Goal: Task Accomplishment & Management: Use online tool/utility

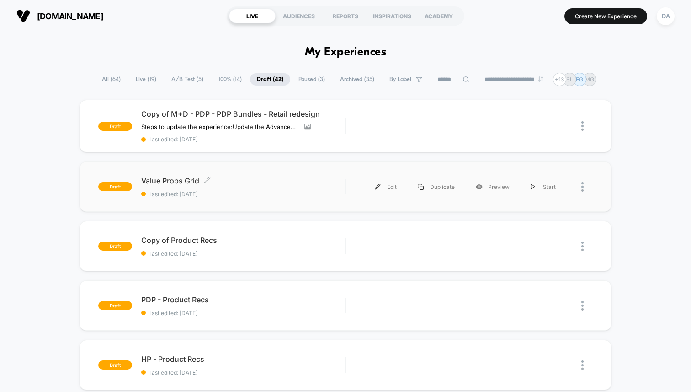
click at [249, 191] on span "last edited: [DATE]" at bounding box center [243, 194] width 204 height 7
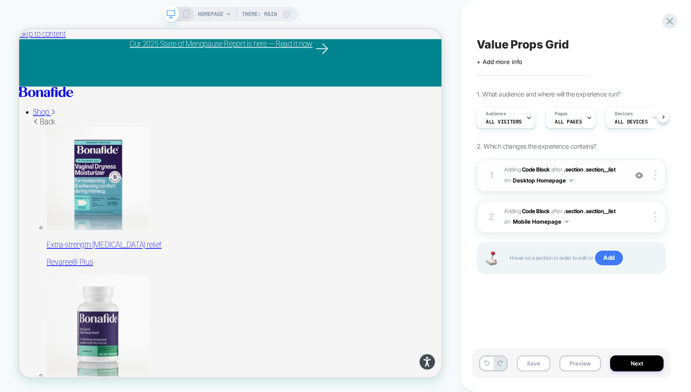
click at [492, 171] on div "1" at bounding box center [491, 175] width 9 height 16
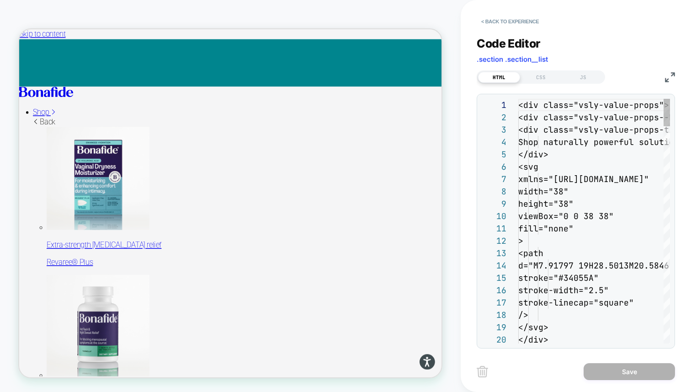
scroll to position [123, 0]
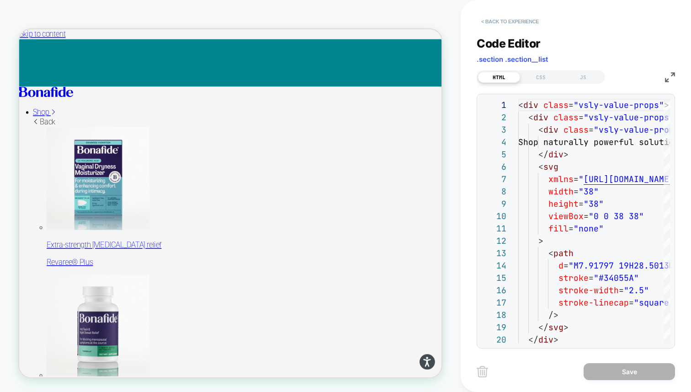
click at [500, 19] on button "< Back to experience" at bounding box center [510, 21] width 67 height 15
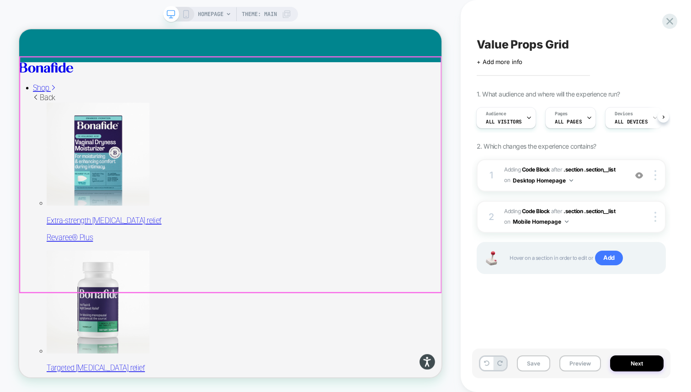
scroll to position [0, 0]
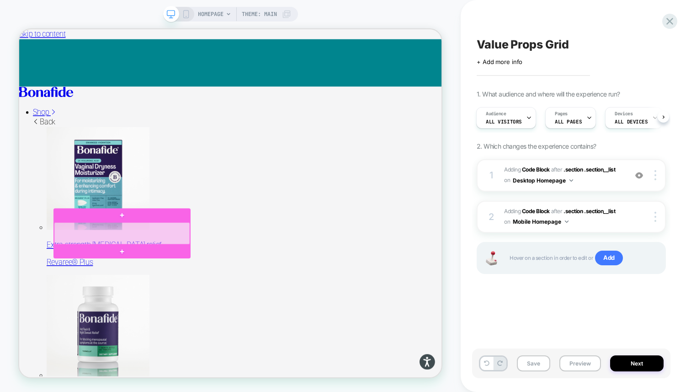
click at [163, 301] on div at bounding box center [156, 301] width 181 height 29
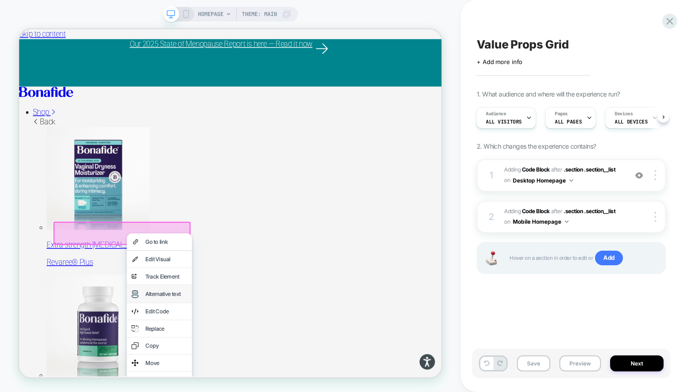
click at [220, 382] on div "Alternative text" at bounding box center [215, 382] width 56 height 10
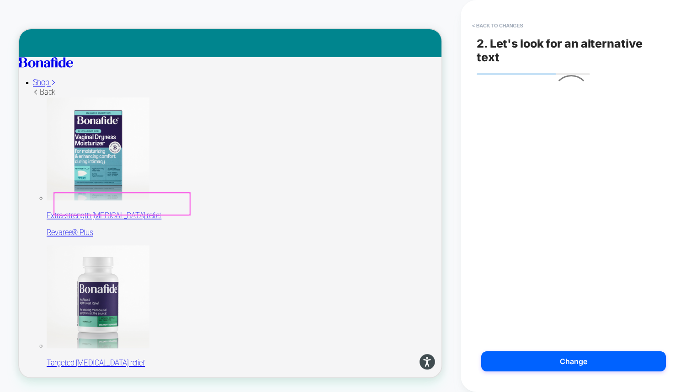
scroll to position [40, 0]
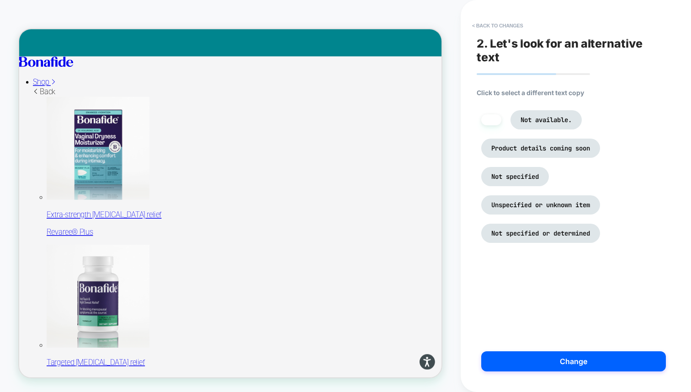
click at [494, 118] on li at bounding box center [491, 119] width 20 height 11
click at [494, 123] on li at bounding box center [491, 119] width 20 height 11
click at [491, 24] on button "< Back to changes" at bounding box center [497, 25] width 60 height 15
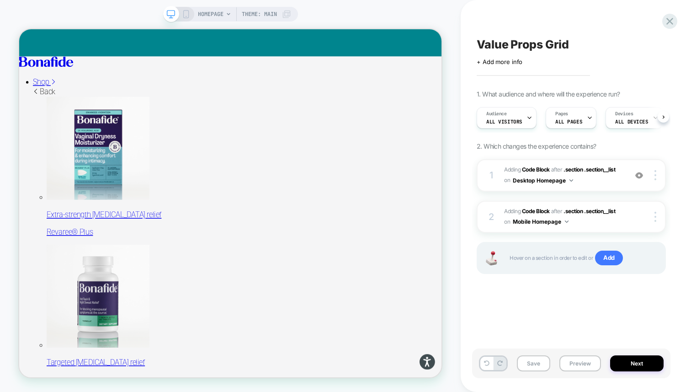
scroll to position [0, 0]
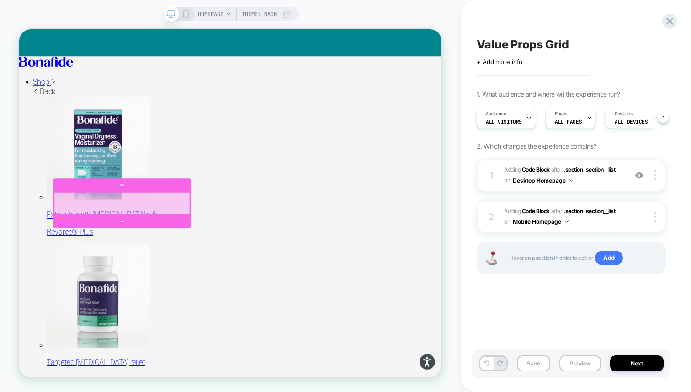
click at [156, 262] on div at bounding box center [156, 260] width 181 height 29
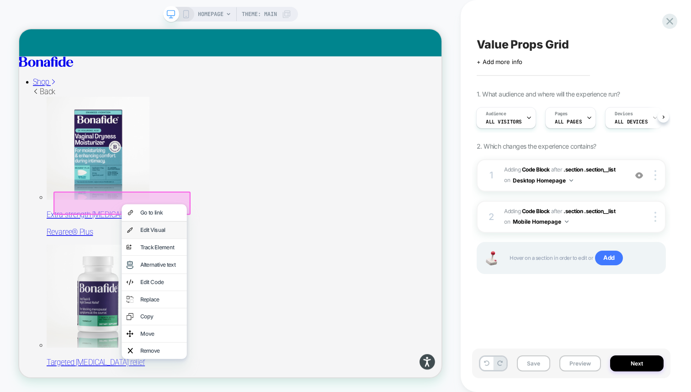
click at [208, 291] on div "Edit Visual" at bounding box center [199, 297] width 87 height 22
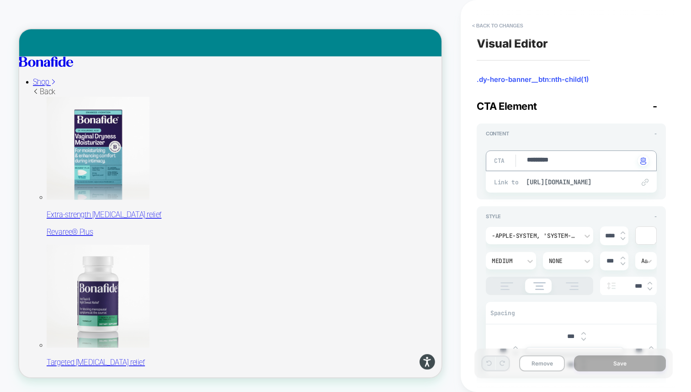
click at [552, 155] on textarea "*********" at bounding box center [580, 160] width 109 height 11
type textarea "*"
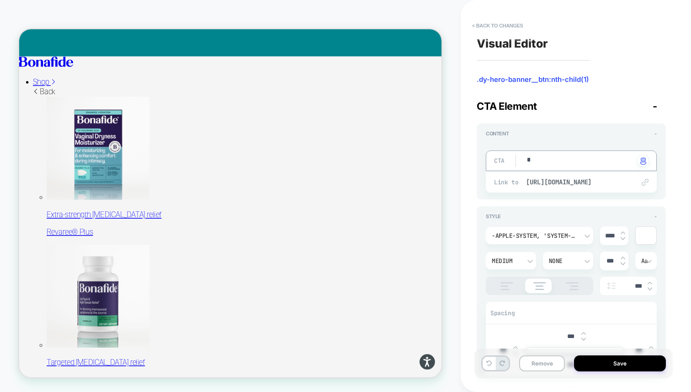
type textarea "**"
type textarea "*"
type textarea "***"
type textarea "*"
type textarea "****"
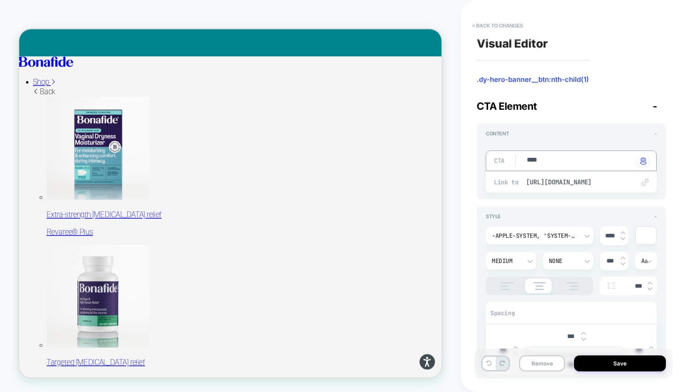
type textarea "*"
type textarea "*****"
type textarea "*"
type textarea "******"
type textarea "*"
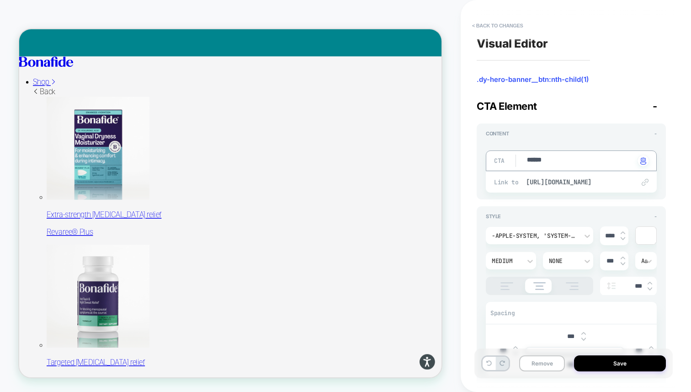
type textarea "*******"
type textarea "*"
type textarea "*******"
type textarea "*"
type textarea "*********"
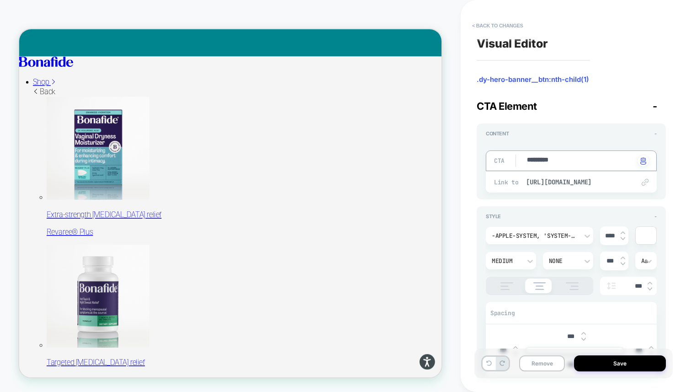
type textarea "*"
type textarea "**********"
type textarea "*"
type textarea "**********"
type textarea "*"
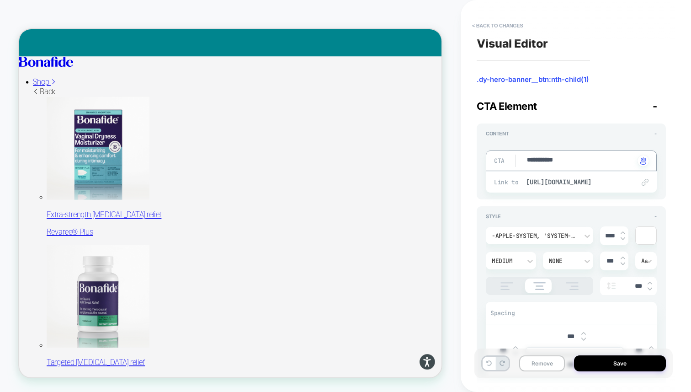
type textarea "**********"
type textarea "*"
type textarea "**********"
type textarea "*"
type textarea "**********"
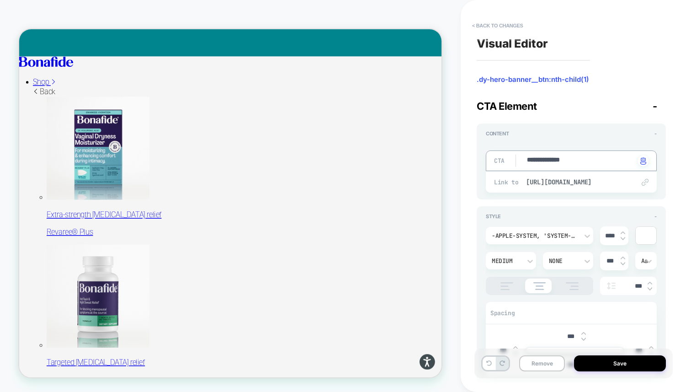
type textarea "*"
type textarea "**********"
click at [557, 178] on span "[URL][DOMAIN_NAME]" at bounding box center [576, 182] width 100 height 8
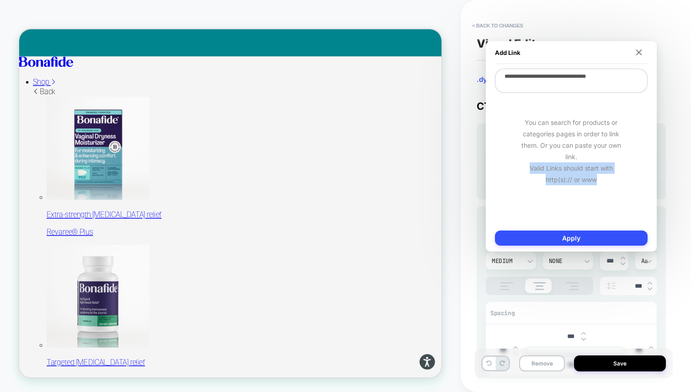
click at [557, 178] on div "You can search for products or categories pages in order to link them. Or you c…" at bounding box center [571, 151] width 153 height 114
click at [640, 54] on img at bounding box center [639, 52] width 6 height 6
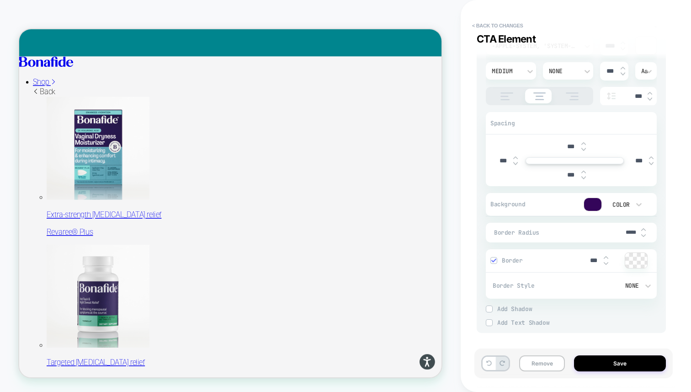
scroll to position [0, 0]
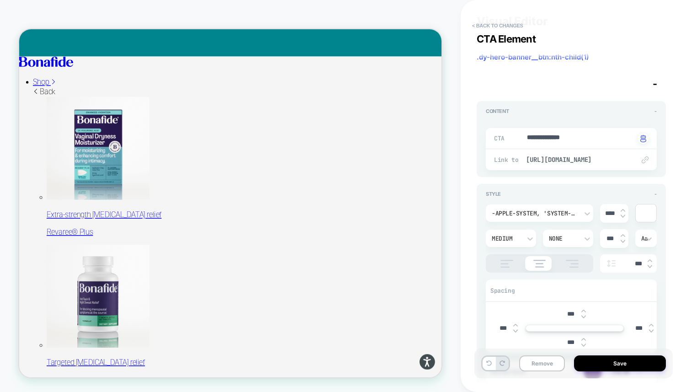
type textarea "*"
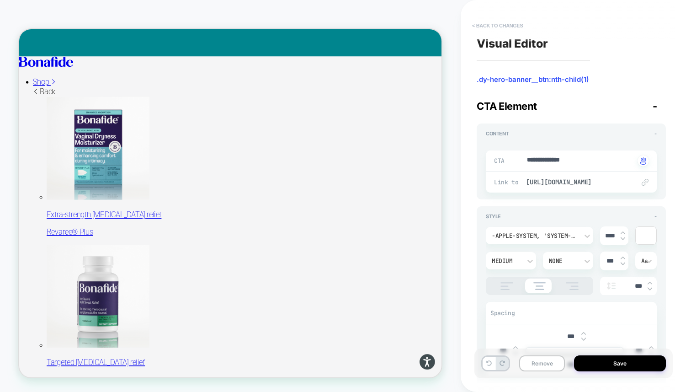
click at [478, 24] on button "< Back to changes" at bounding box center [497, 25] width 60 height 15
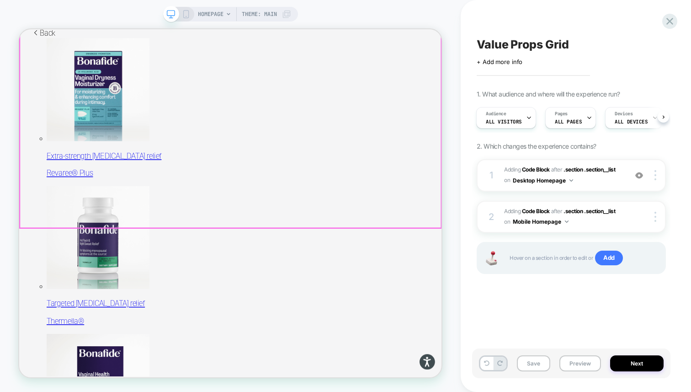
scroll to position [116, 0]
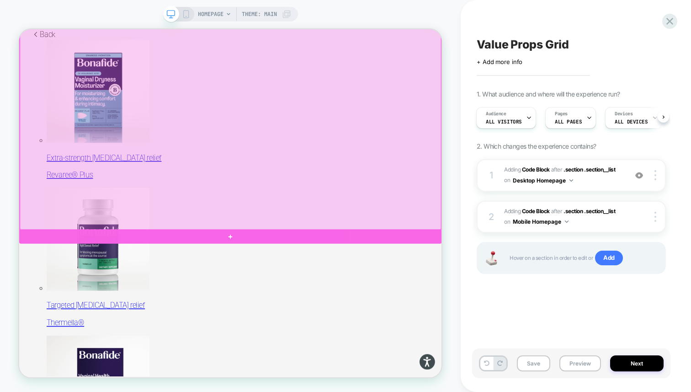
click at [351, 211] on div at bounding box center [301, 139] width 562 height 313
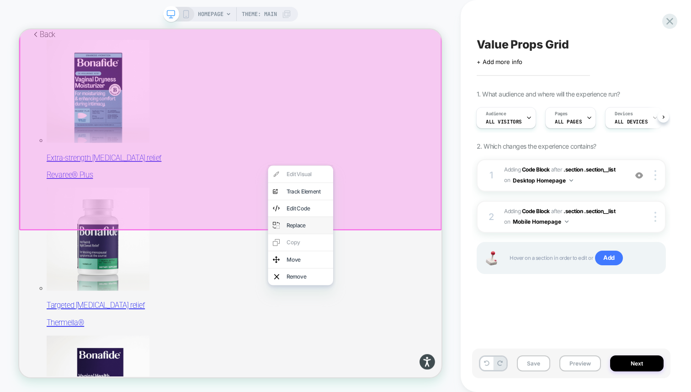
click at [397, 294] on div "Replace" at bounding box center [404, 291] width 56 height 10
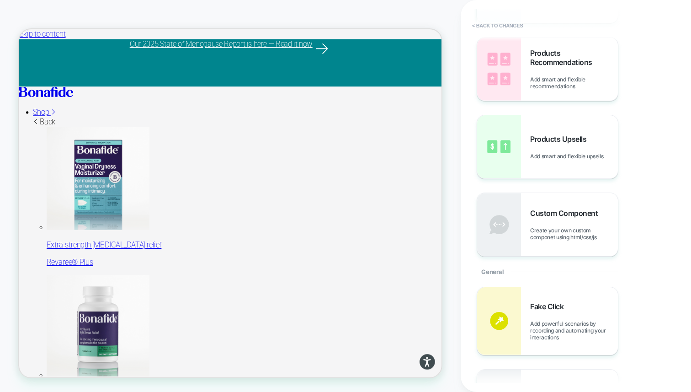
scroll to position [0, 0]
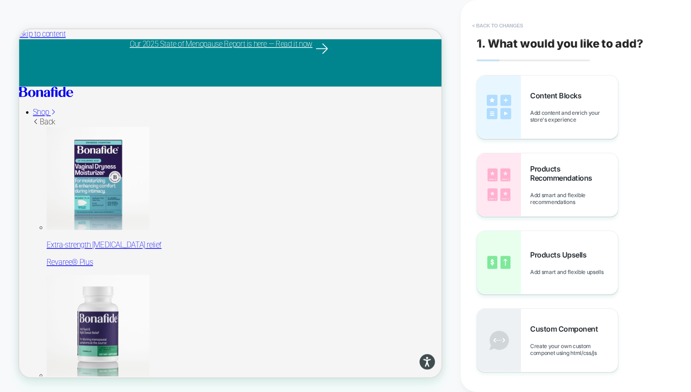
click at [499, 21] on button "< Back to changes" at bounding box center [497, 25] width 60 height 15
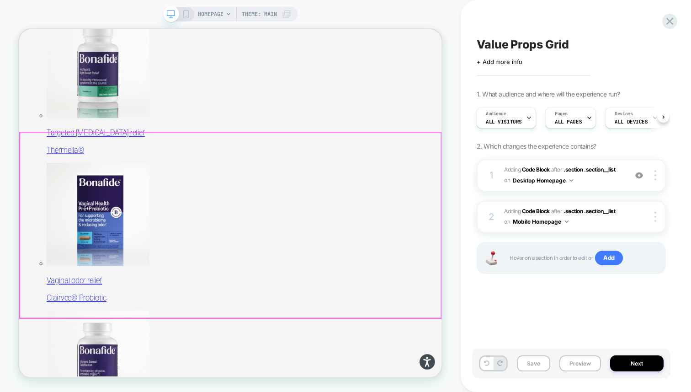
scroll to position [346, 0]
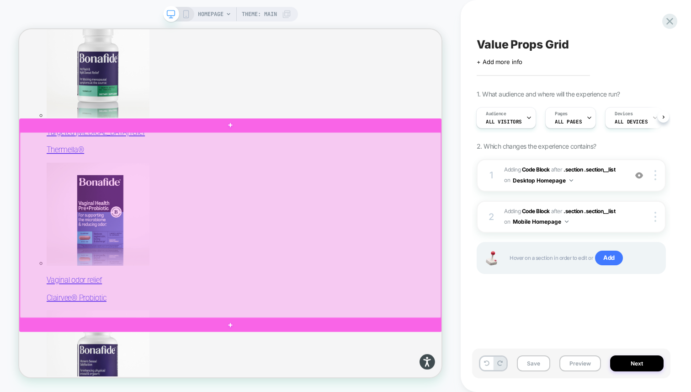
click at [370, 179] on div at bounding box center [301, 290] width 562 height 247
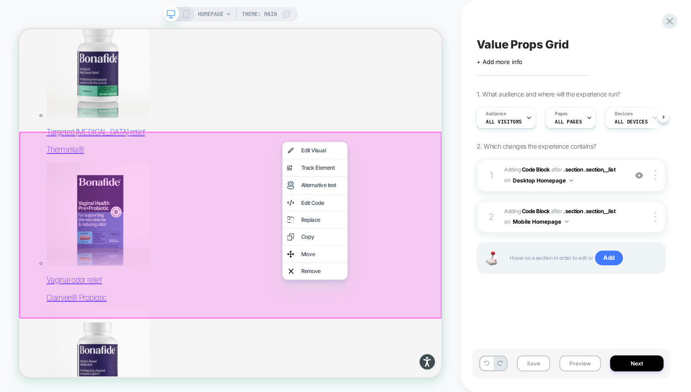
click at [273, 175] on div at bounding box center [300, 290] width 563 height 249
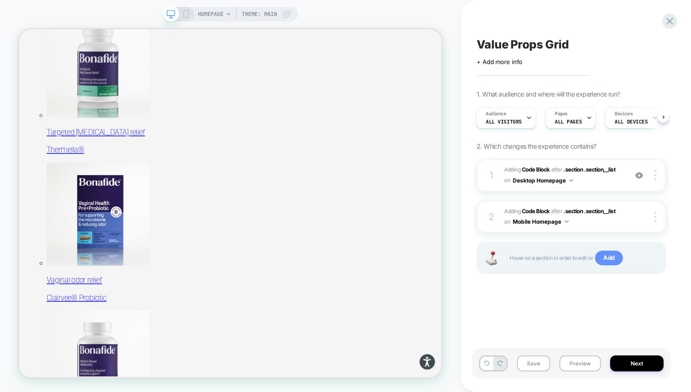
click at [614, 256] on span "Add" at bounding box center [609, 257] width 28 height 15
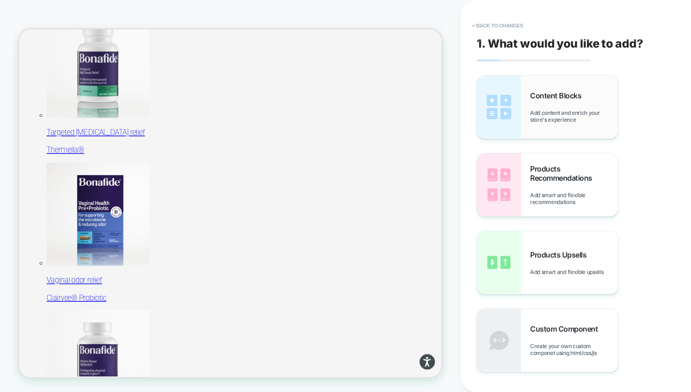
click at [569, 120] on span "Add content and enrich your store's experience" at bounding box center [574, 116] width 88 height 14
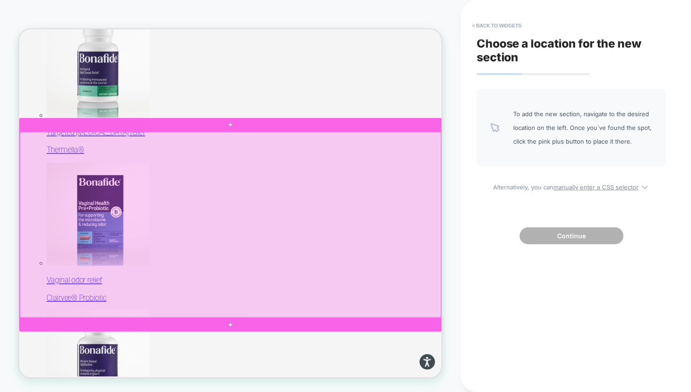
click at [304, 178] on div at bounding box center [301, 289] width 562 height 247
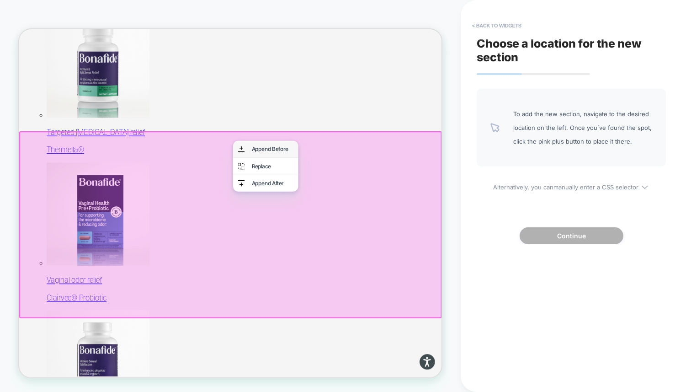
click at [358, 192] on div "Append Before" at bounding box center [357, 189] width 56 height 10
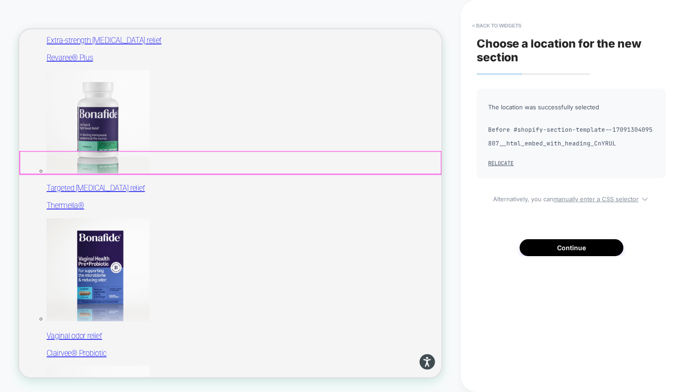
scroll to position [264, 0]
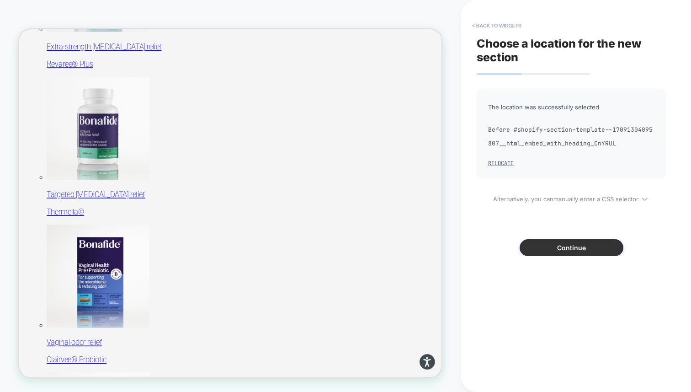
click at [568, 252] on button "Continue" at bounding box center [572, 247] width 104 height 17
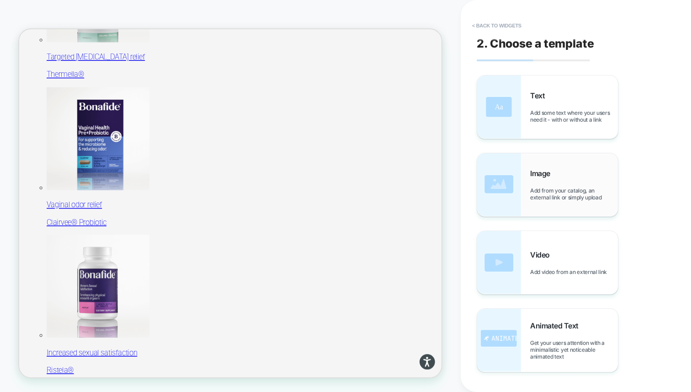
scroll to position [453, 0]
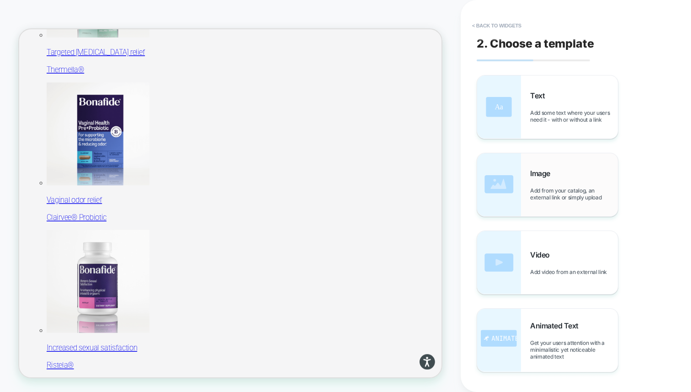
click at [572, 169] on div "Image Add from your catalog, an external link or simply upload" at bounding box center [574, 185] width 88 height 32
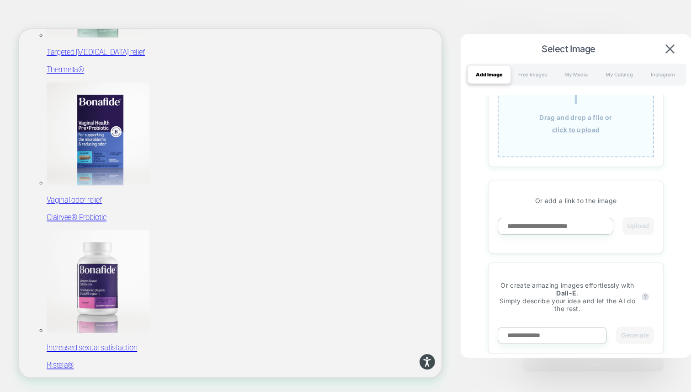
scroll to position [53, 0]
click at [523, 70] on div "Free Images" at bounding box center [532, 74] width 43 height 18
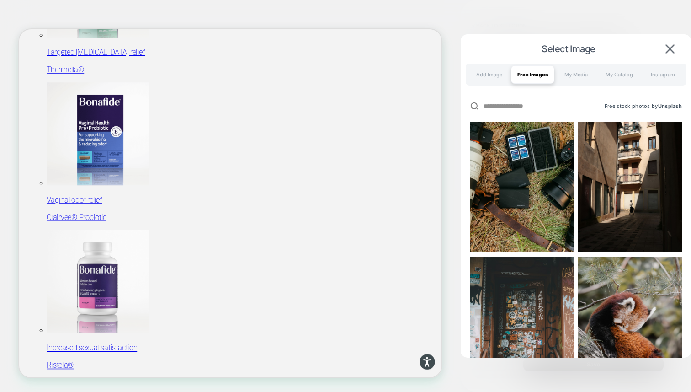
click at [589, 84] on div "Add Image Free Images My Media My Catalog Instagram" at bounding box center [576, 75] width 221 height 22
click at [608, 69] on div "My Catalog" at bounding box center [619, 74] width 43 height 18
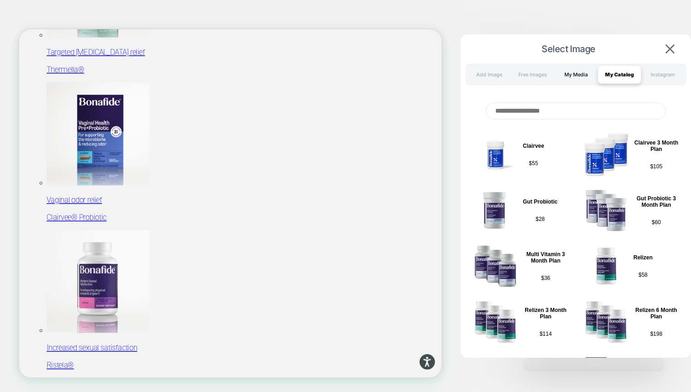
click at [573, 72] on div "My Media" at bounding box center [575, 74] width 43 height 18
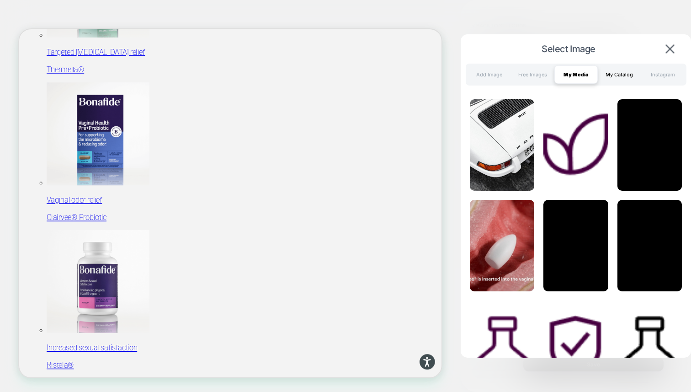
click at [621, 72] on div "My Catalog" at bounding box center [619, 74] width 43 height 18
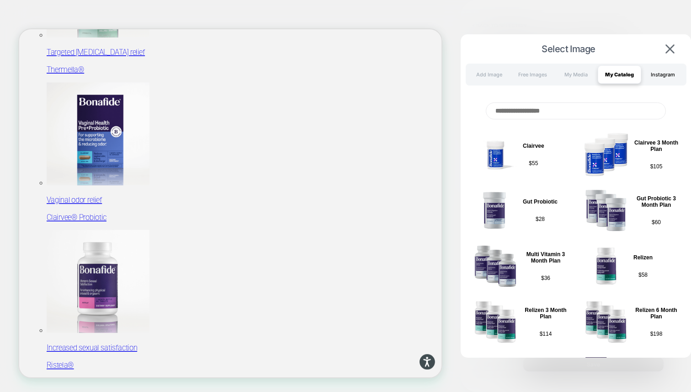
click at [676, 75] on div "Instagram" at bounding box center [662, 74] width 43 height 18
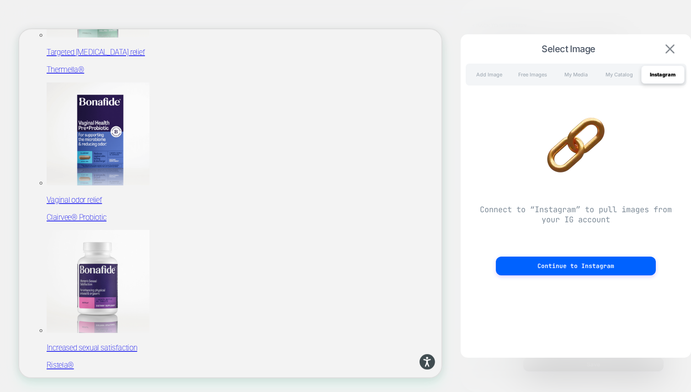
click at [673, 48] on img at bounding box center [669, 48] width 9 height 9
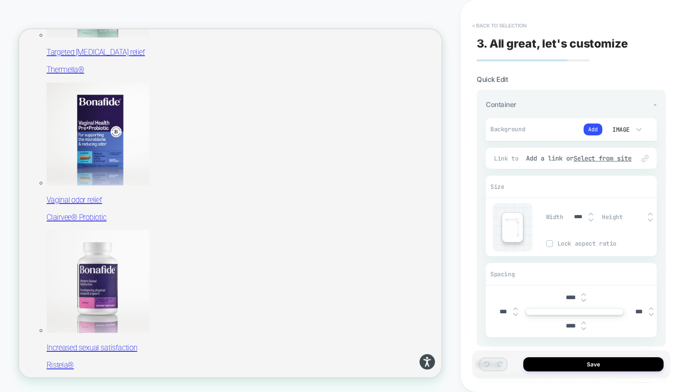
click at [491, 22] on button "< Back to selection" at bounding box center [499, 25] width 64 height 15
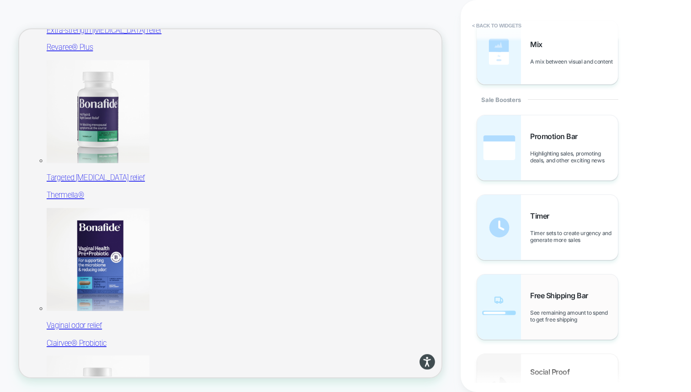
scroll to position [926, 0]
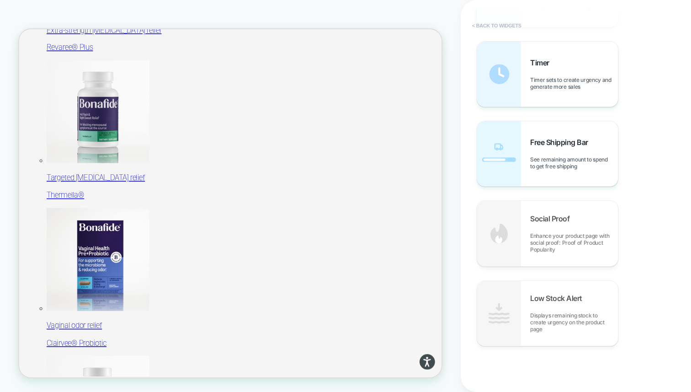
click at [499, 23] on button "< Back to widgets" at bounding box center [496, 25] width 58 height 15
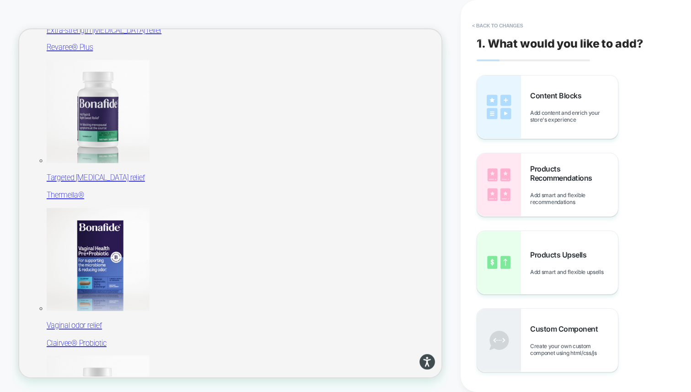
scroll to position [263, 0]
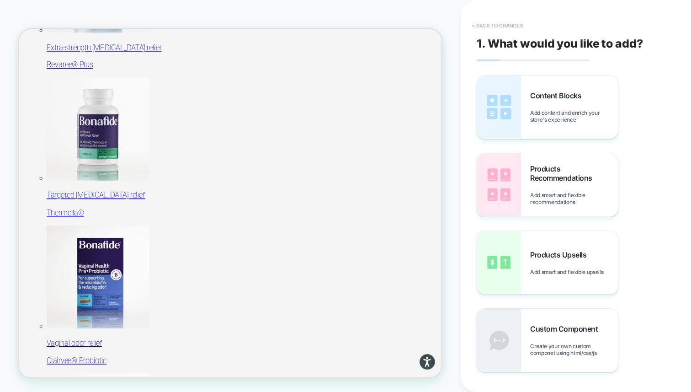
click at [482, 28] on button "< Back to changes" at bounding box center [497, 25] width 60 height 15
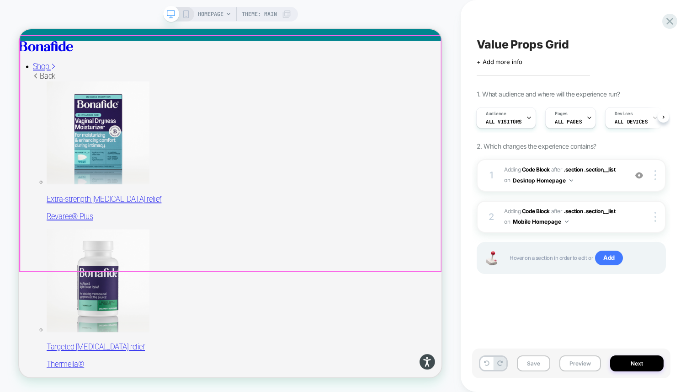
scroll to position [0, 0]
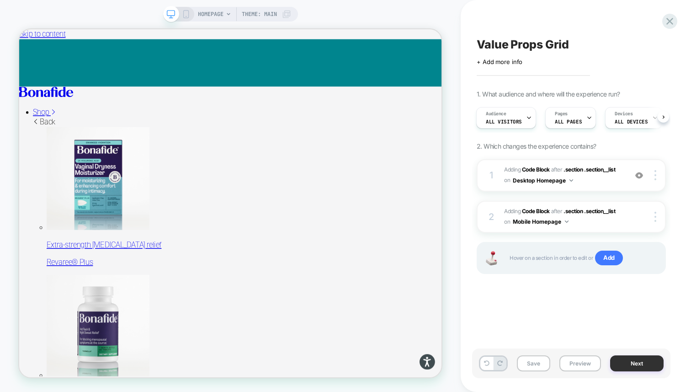
click at [633, 362] on button "Next" at bounding box center [636, 363] width 53 height 16
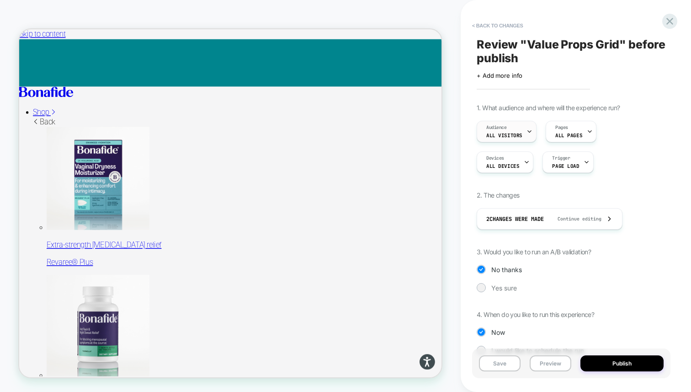
click at [503, 130] on span "Audience" at bounding box center [496, 127] width 21 height 6
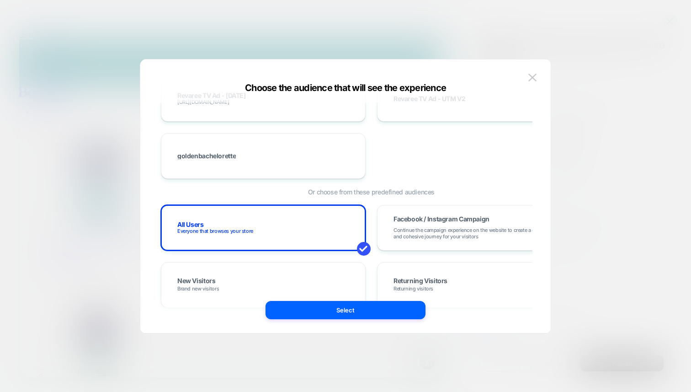
scroll to position [279, 0]
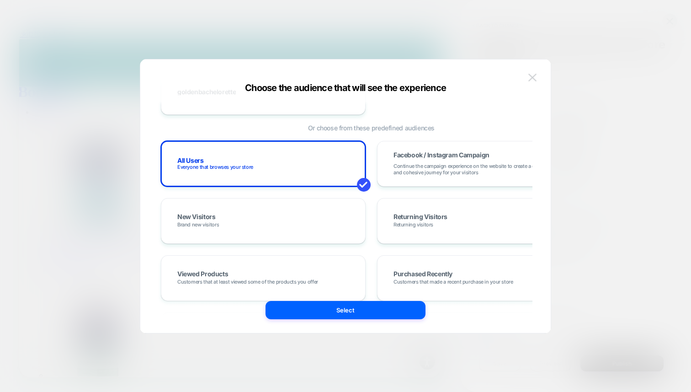
click at [531, 74] on img at bounding box center [532, 78] width 8 height 8
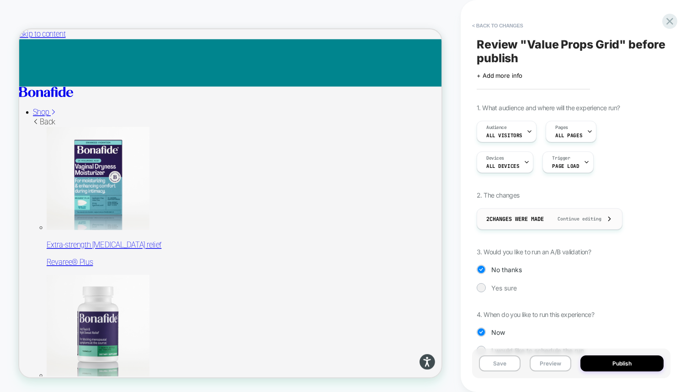
scroll to position [22, 0]
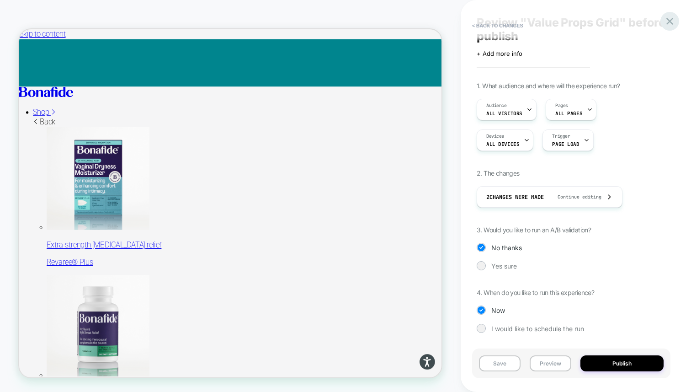
click at [670, 15] on icon at bounding box center [669, 21] width 12 height 12
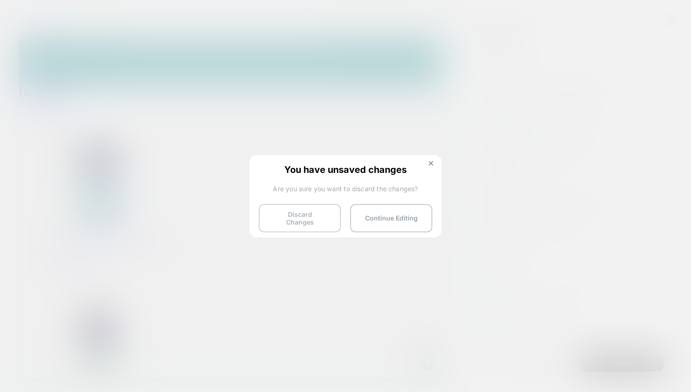
click at [310, 219] on button "Discard Changes" at bounding box center [300, 218] width 82 height 28
